Goal: Information Seeking & Learning: Learn about a topic

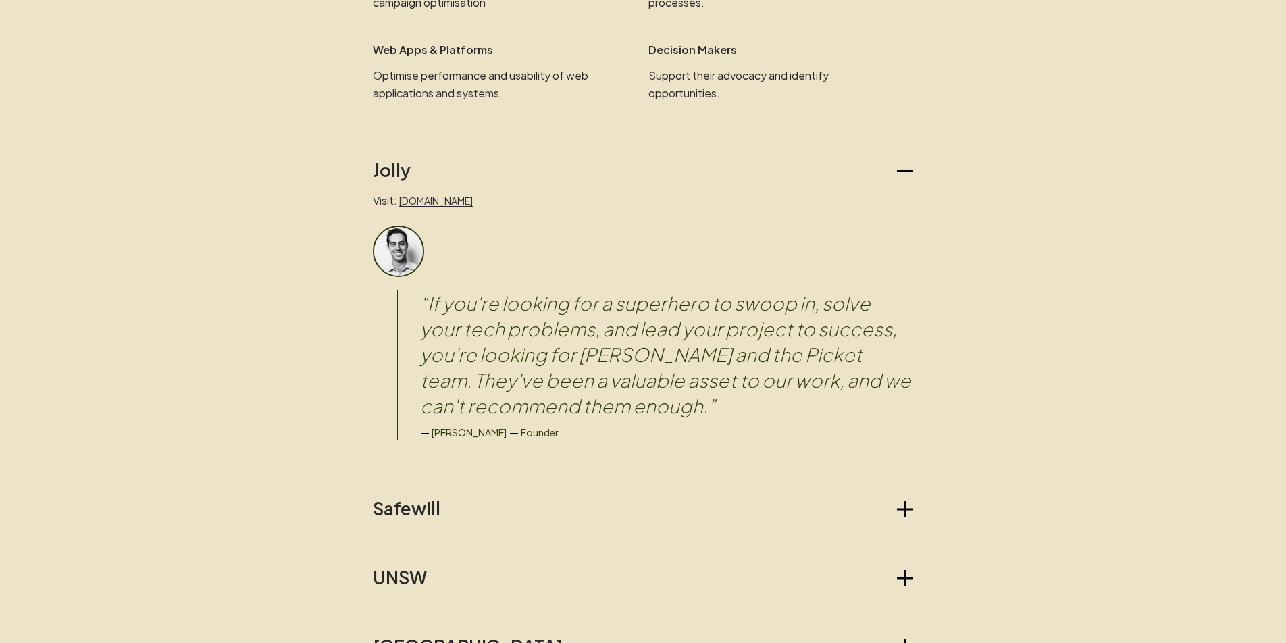
scroll to position [1037, 0]
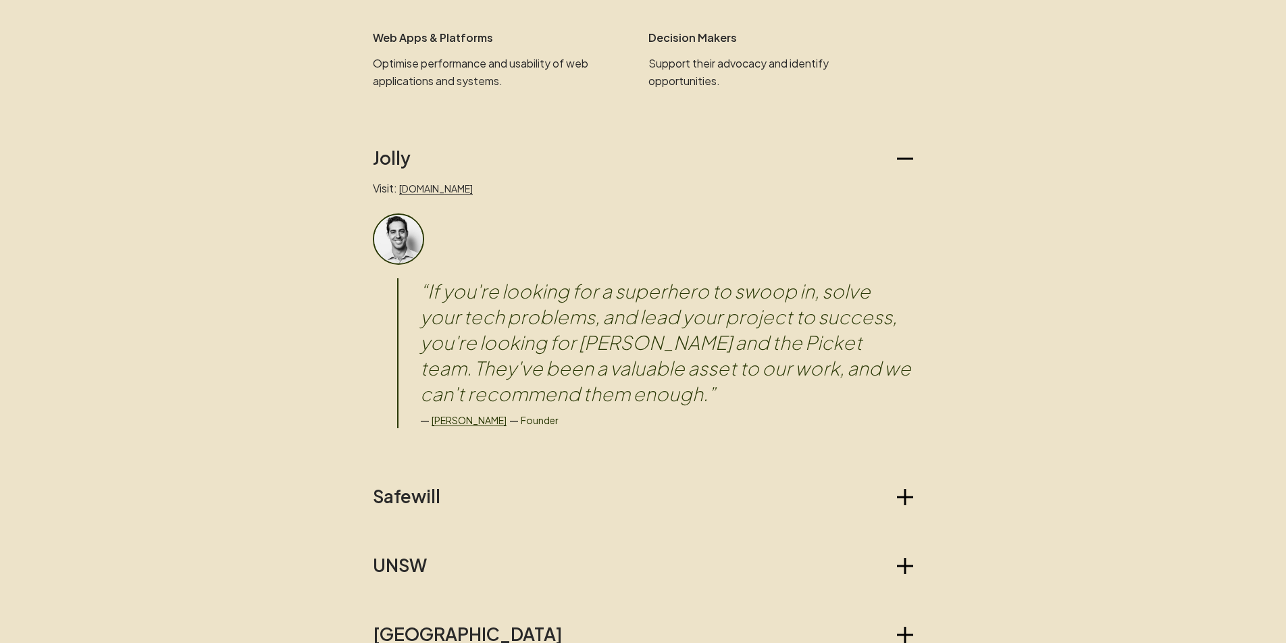
click at [903, 158] on icon "button" at bounding box center [905, 159] width 16 height 2
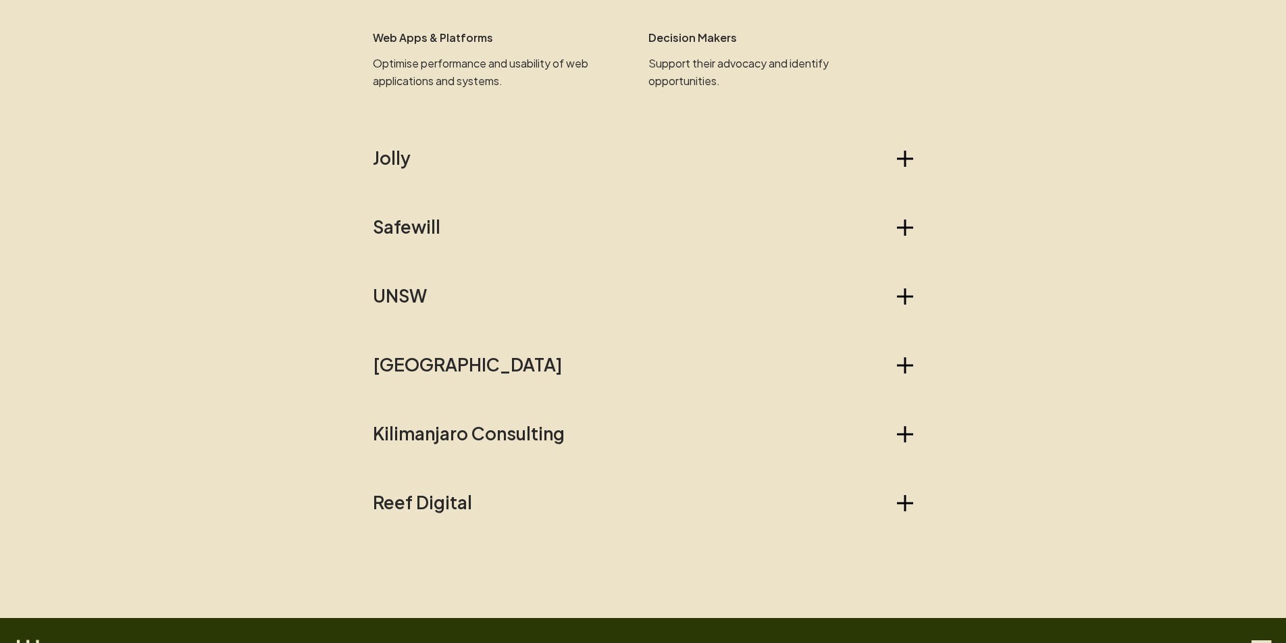
click at [304, 234] on main "Picket For those who seek validation. What we do We are a technical team who he…" at bounding box center [643, 121] width 1286 height 2279
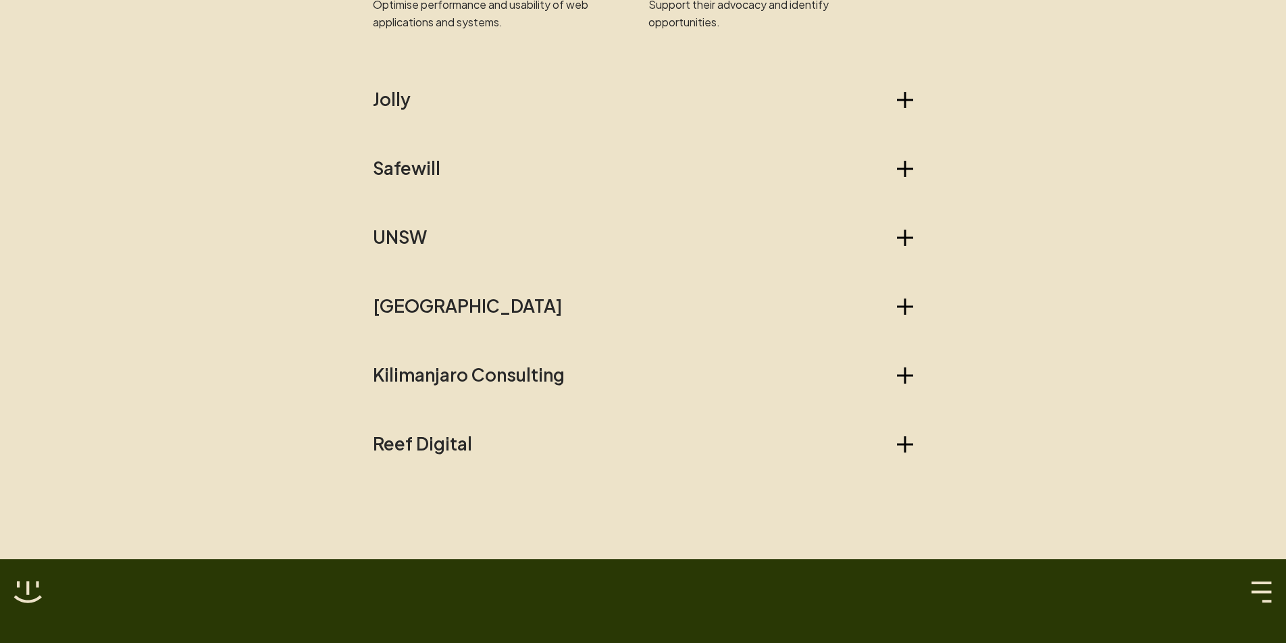
scroll to position [1085, 0]
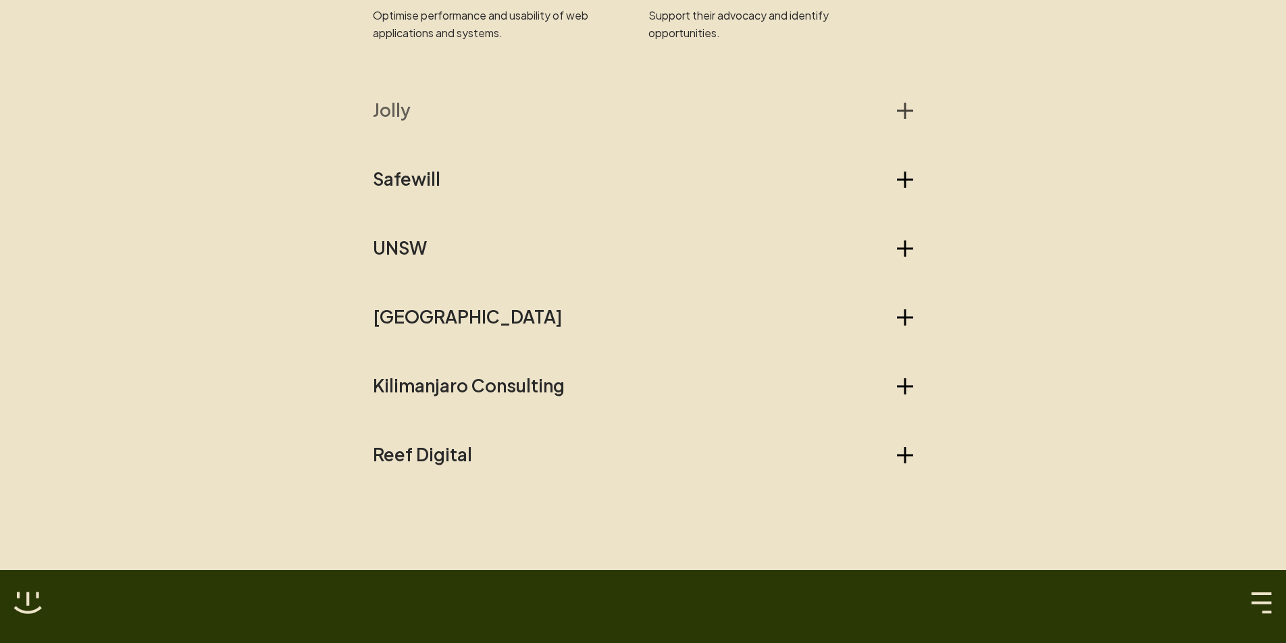
click at [385, 112] on h2 "Jolly" at bounding box center [392, 110] width 38 height 22
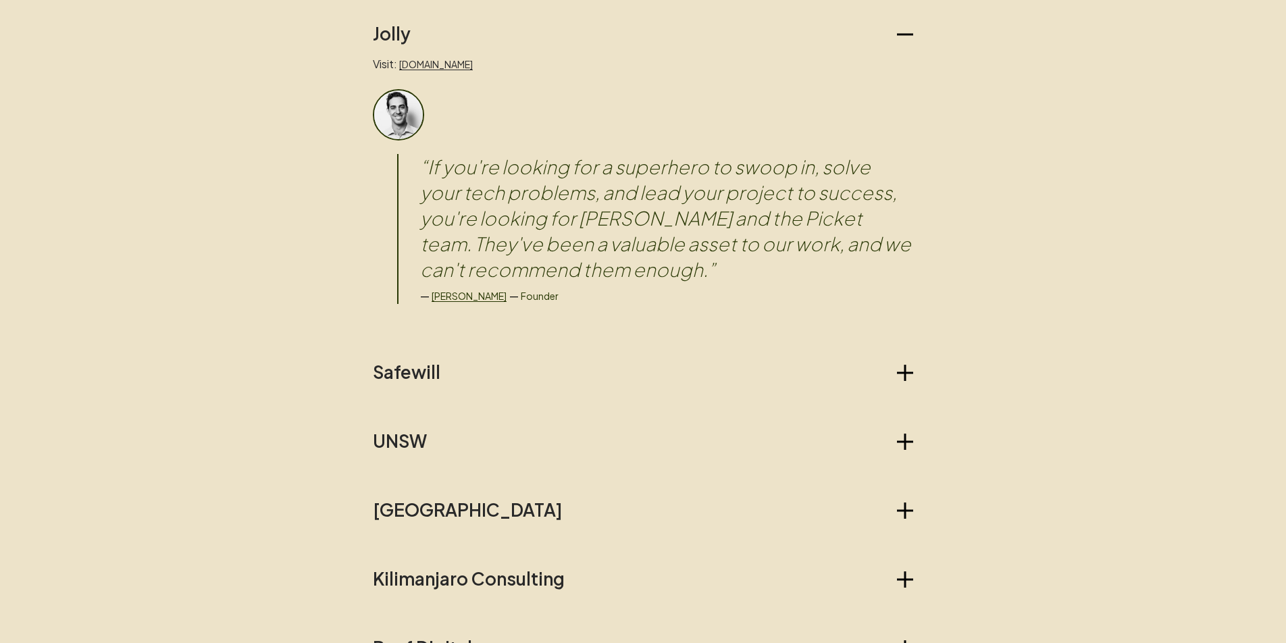
scroll to position [1273, 0]
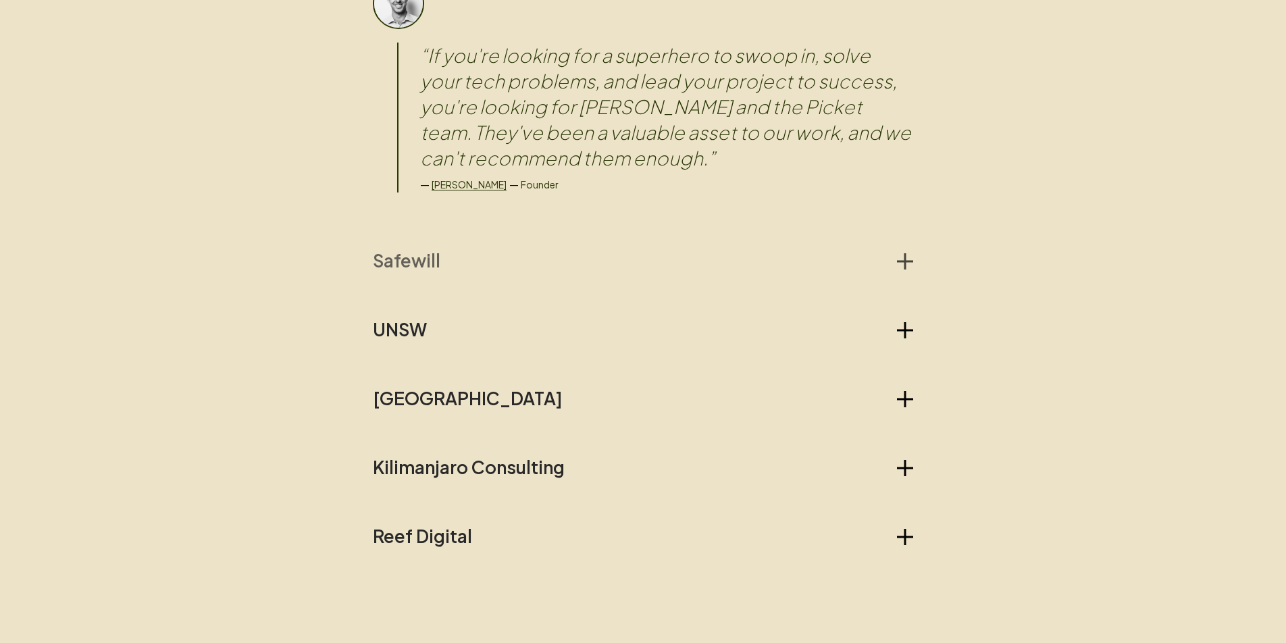
click at [391, 260] on h2 "Safewill" at bounding box center [407, 261] width 68 height 22
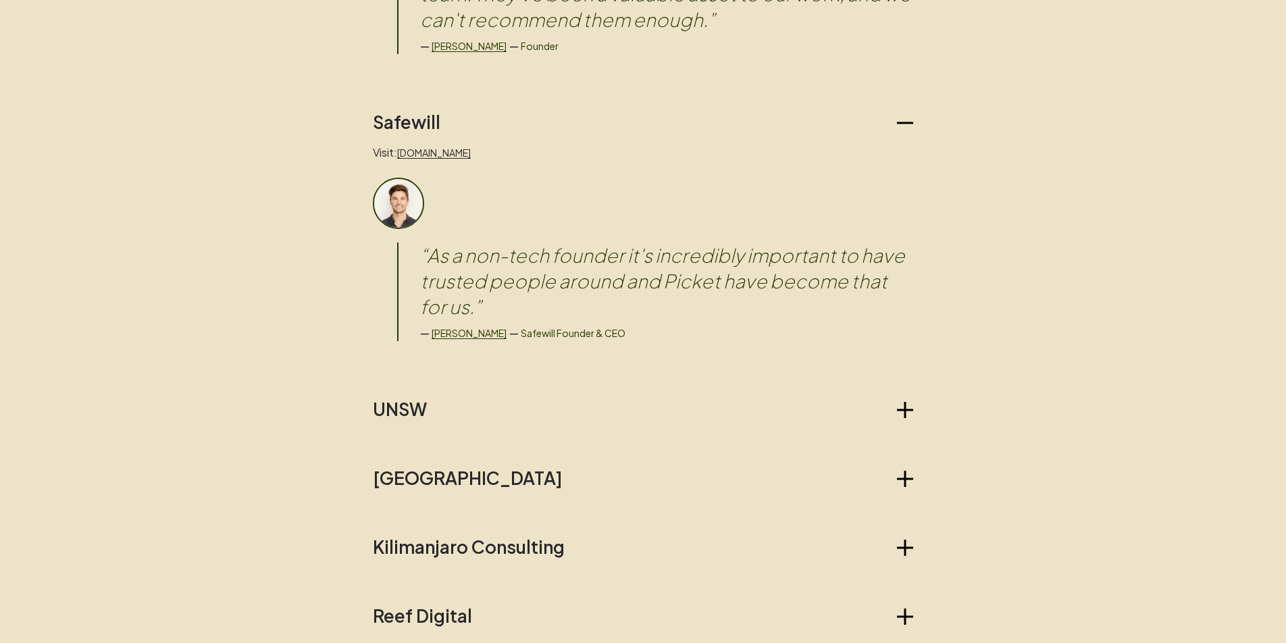
scroll to position [1480, 0]
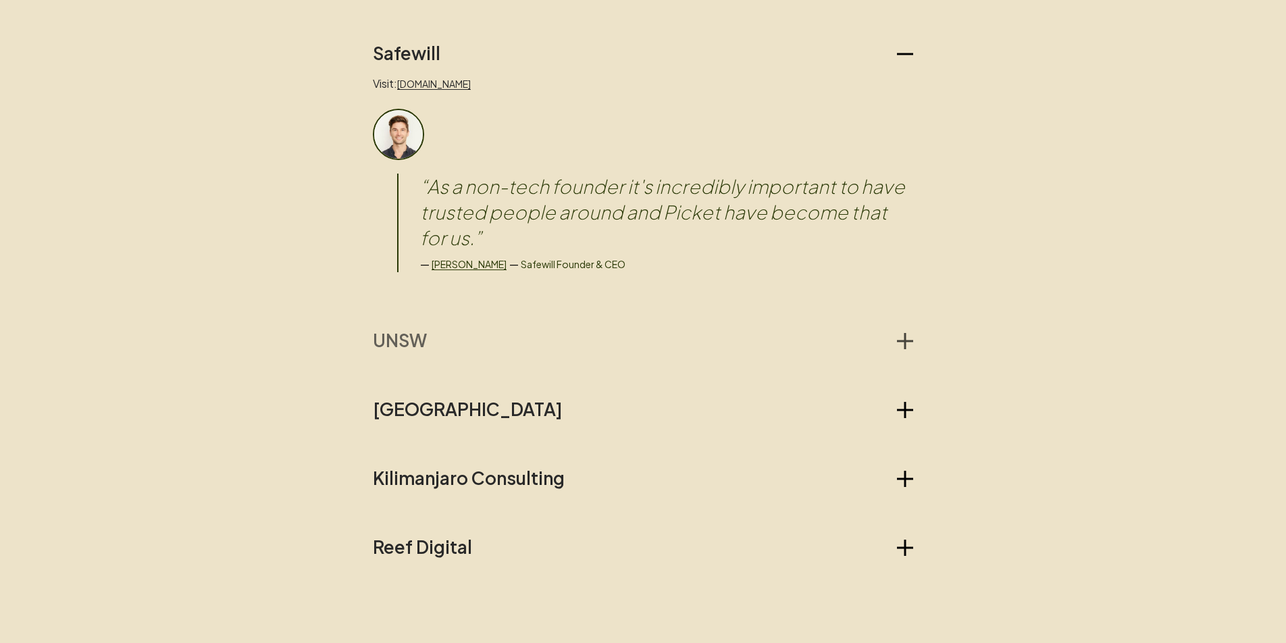
click at [407, 335] on h2 "UNSW" at bounding box center [400, 341] width 54 height 22
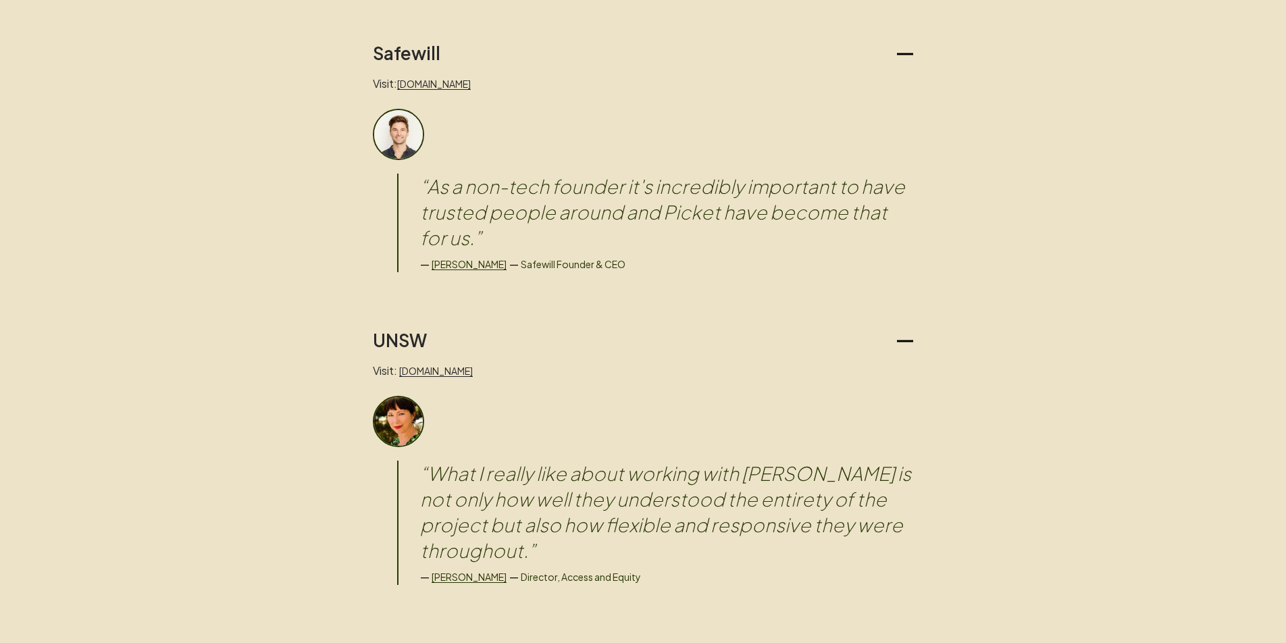
scroll to position [1830, 0]
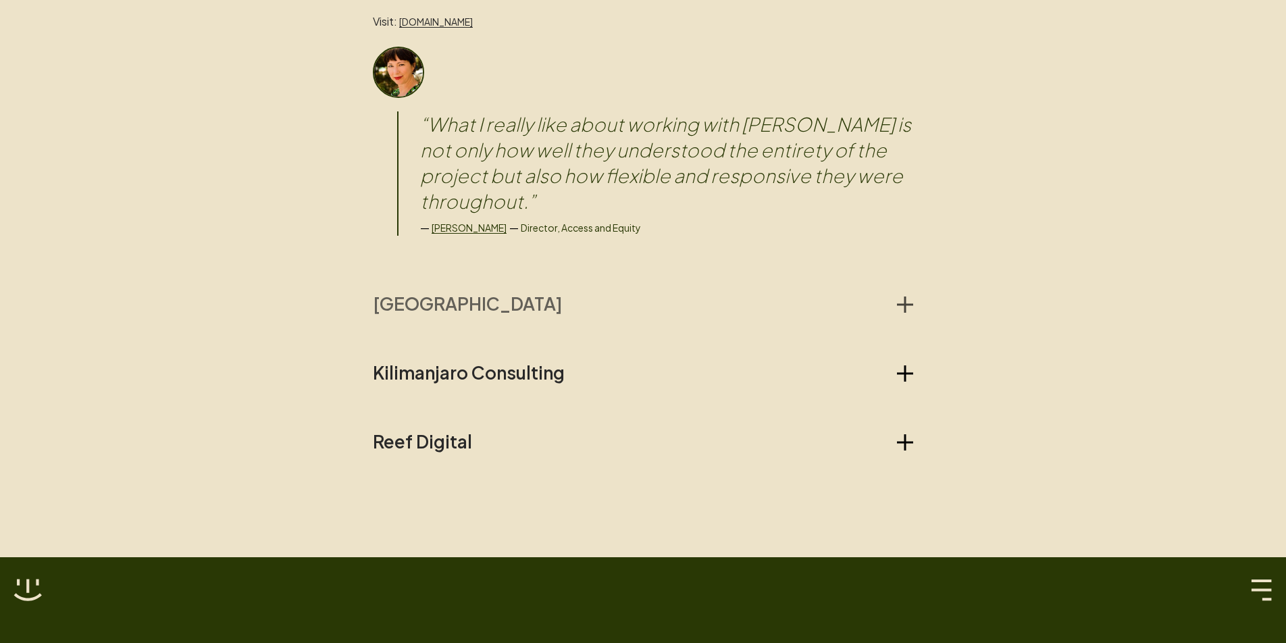
click at [436, 293] on h2 "[GEOGRAPHIC_DATA]" at bounding box center [468, 304] width 190 height 22
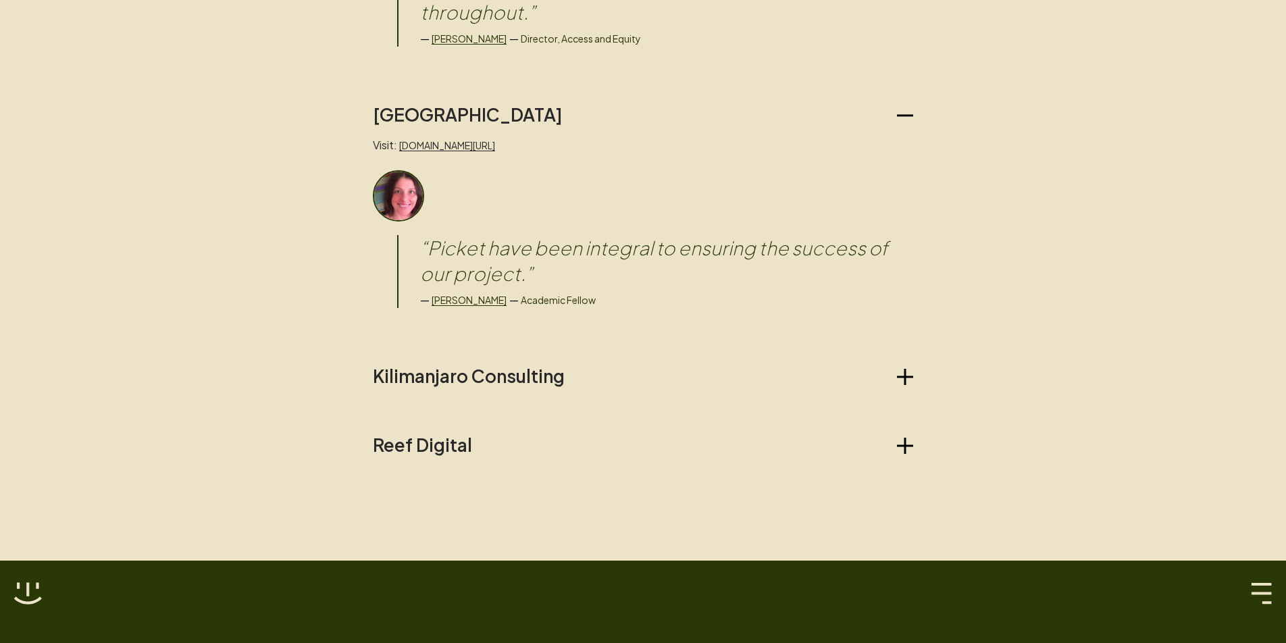
scroll to position [2042, 0]
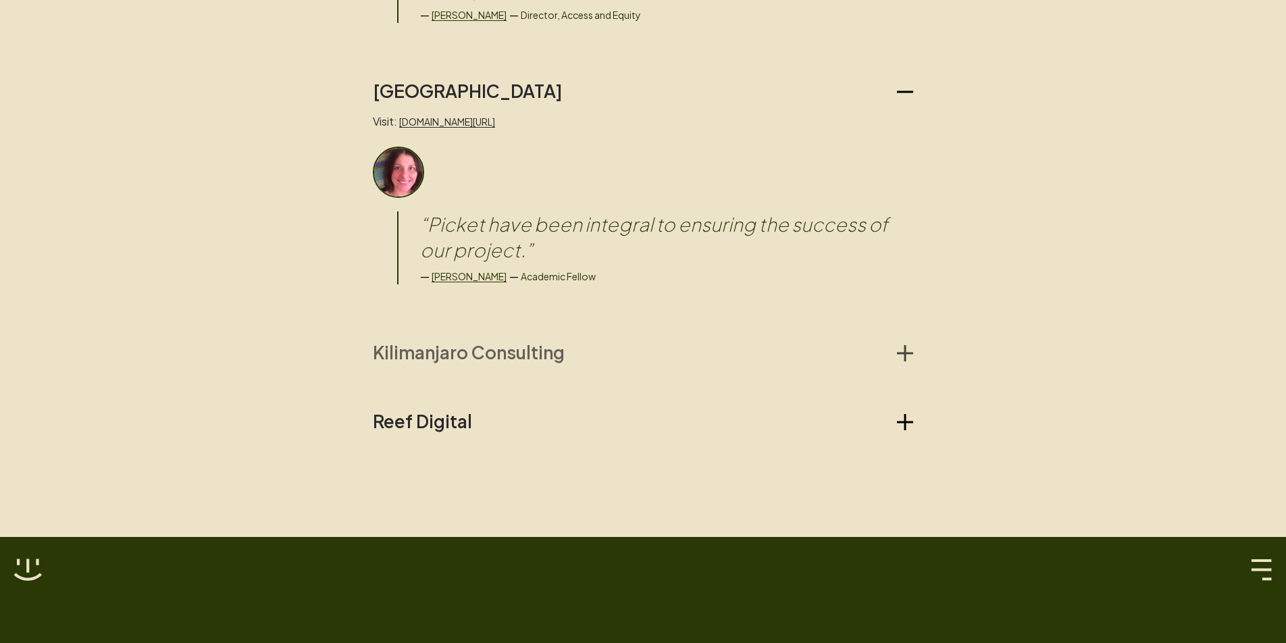
click at [453, 342] on h2 "Kilimanjaro Consulting" at bounding box center [469, 353] width 192 height 22
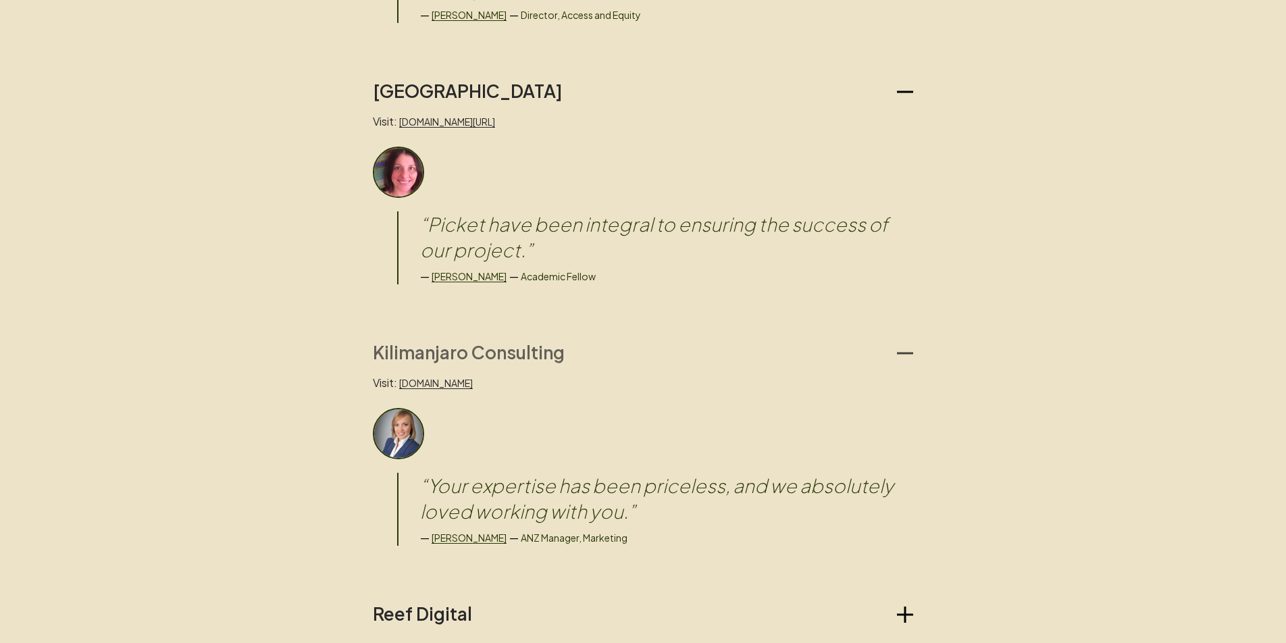
scroll to position [2324, 0]
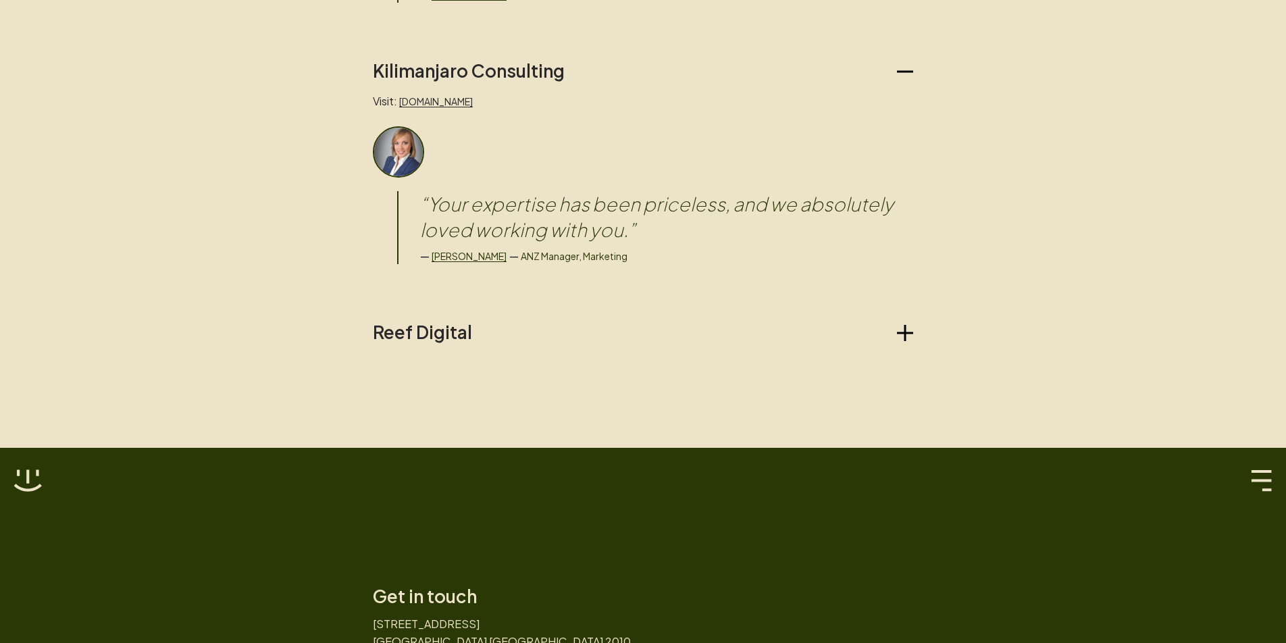
click at [393, 321] on h2 "Reef Digital" at bounding box center [422, 332] width 99 height 22
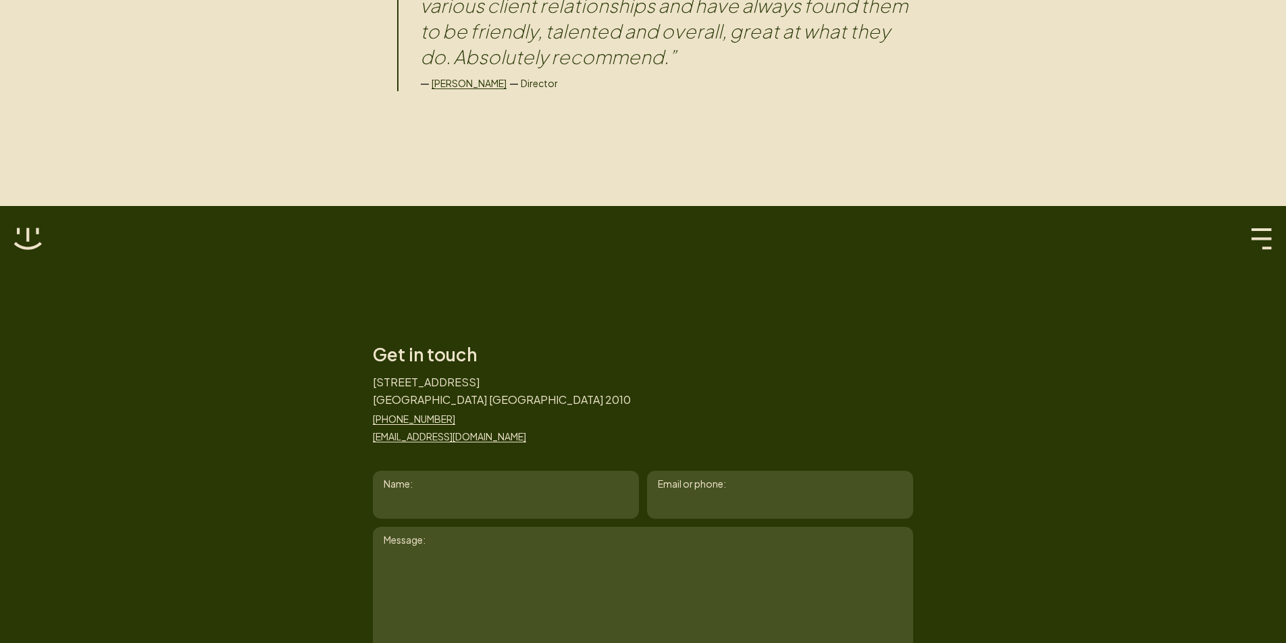
scroll to position [2876, 0]
